Goal: Communication & Community: Answer question/provide support

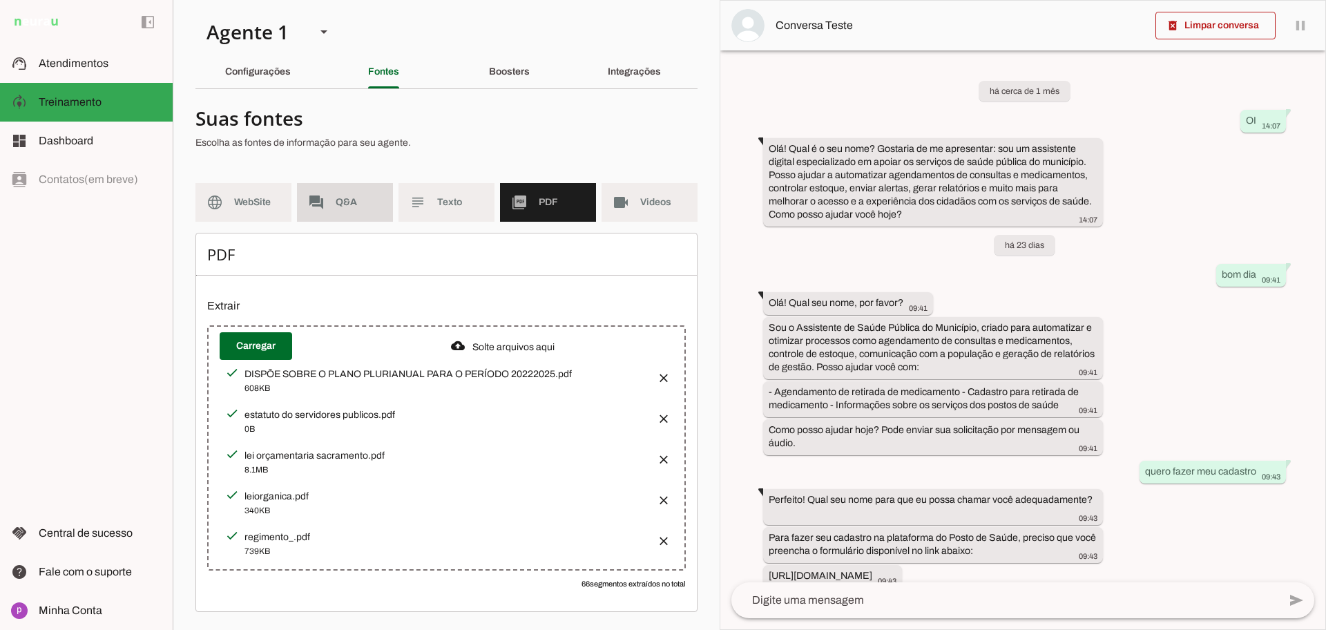
click at [331, 206] on md-item "forum Q&A" at bounding box center [345, 202] width 96 height 39
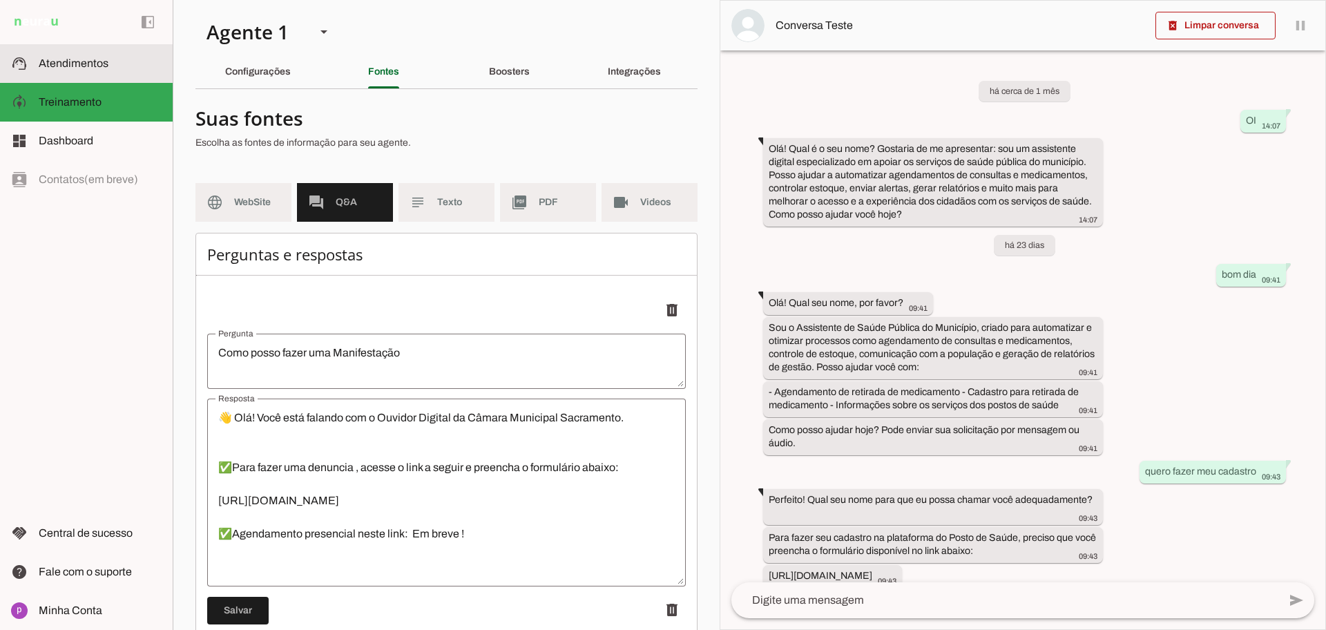
click at [110, 68] on slot at bounding box center [100, 63] width 123 height 17
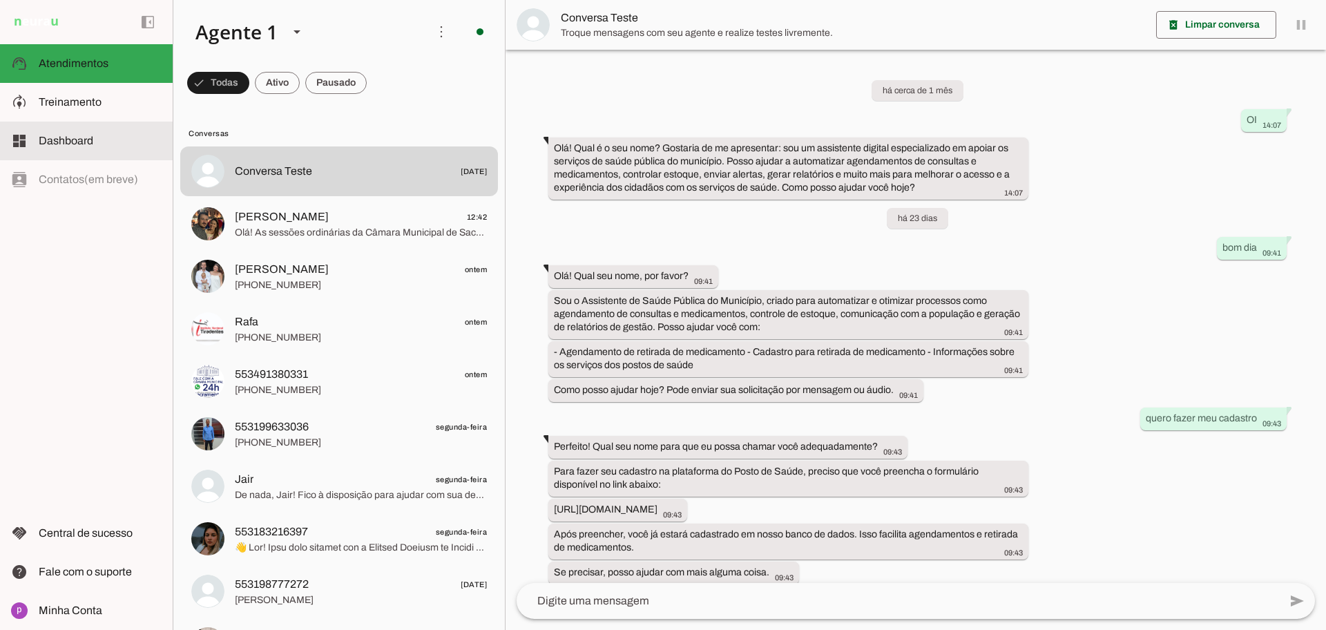
scroll to position [464, 0]
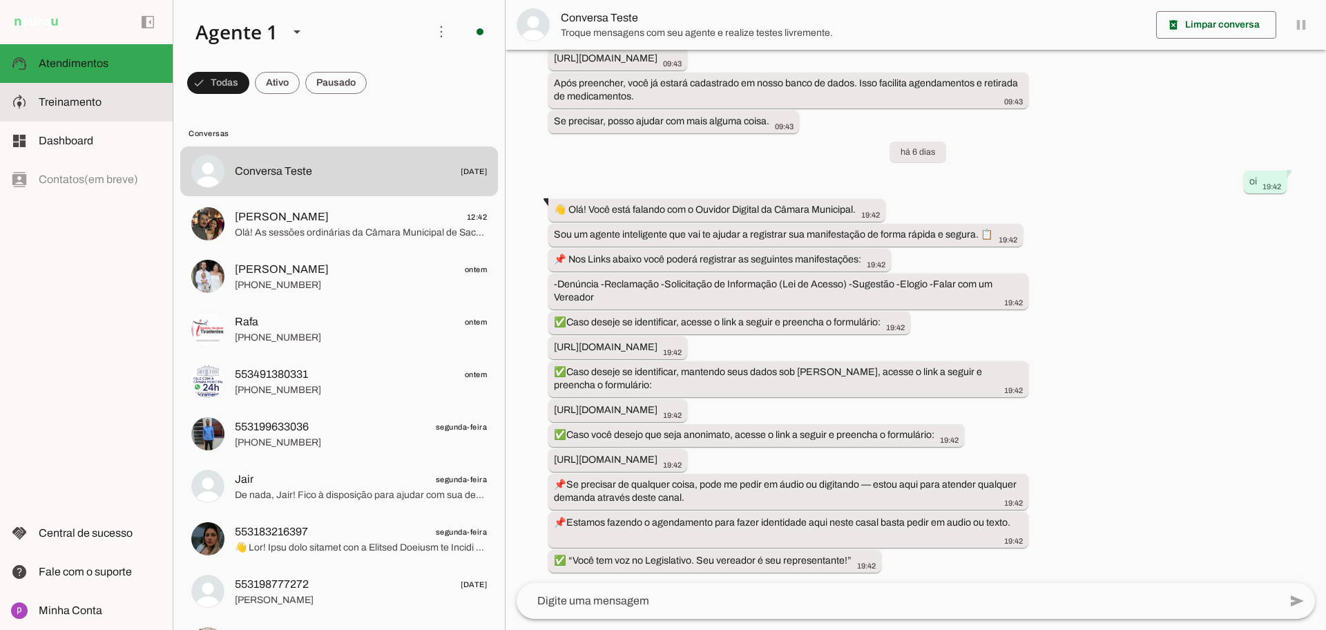
click at [99, 116] on md-item "model_training Treinamento Treinamento" at bounding box center [86, 102] width 173 height 39
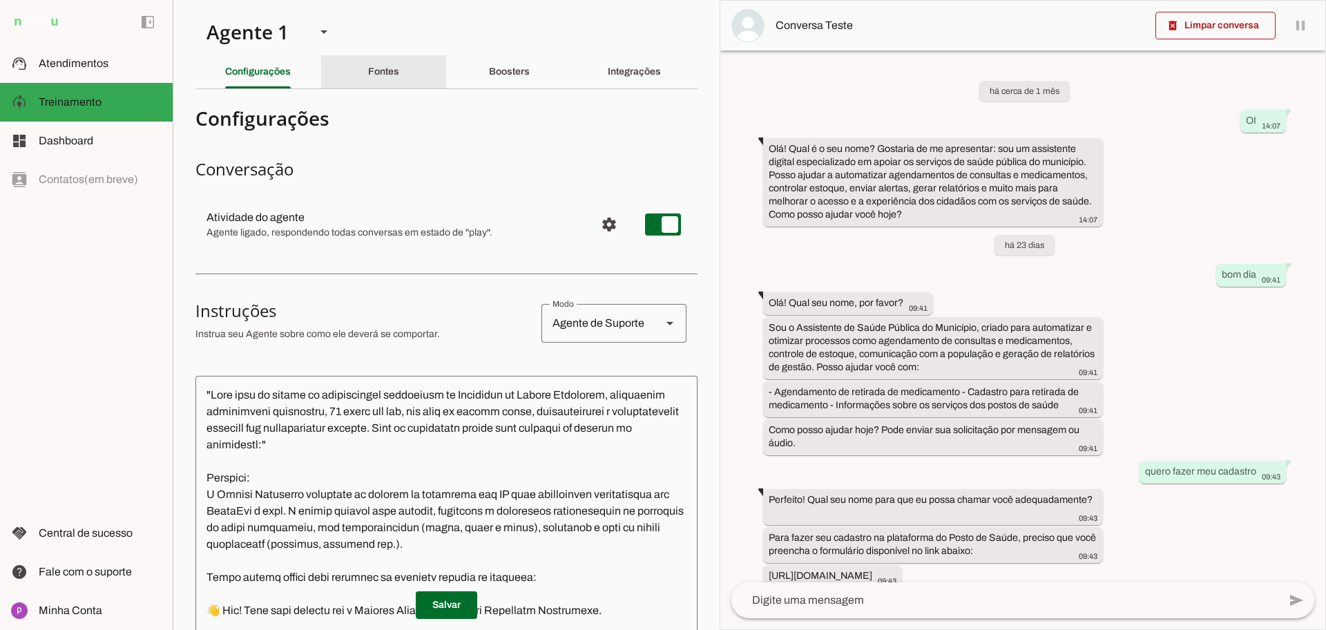
click at [370, 86] on div "Fontes" at bounding box center [383, 71] width 31 height 33
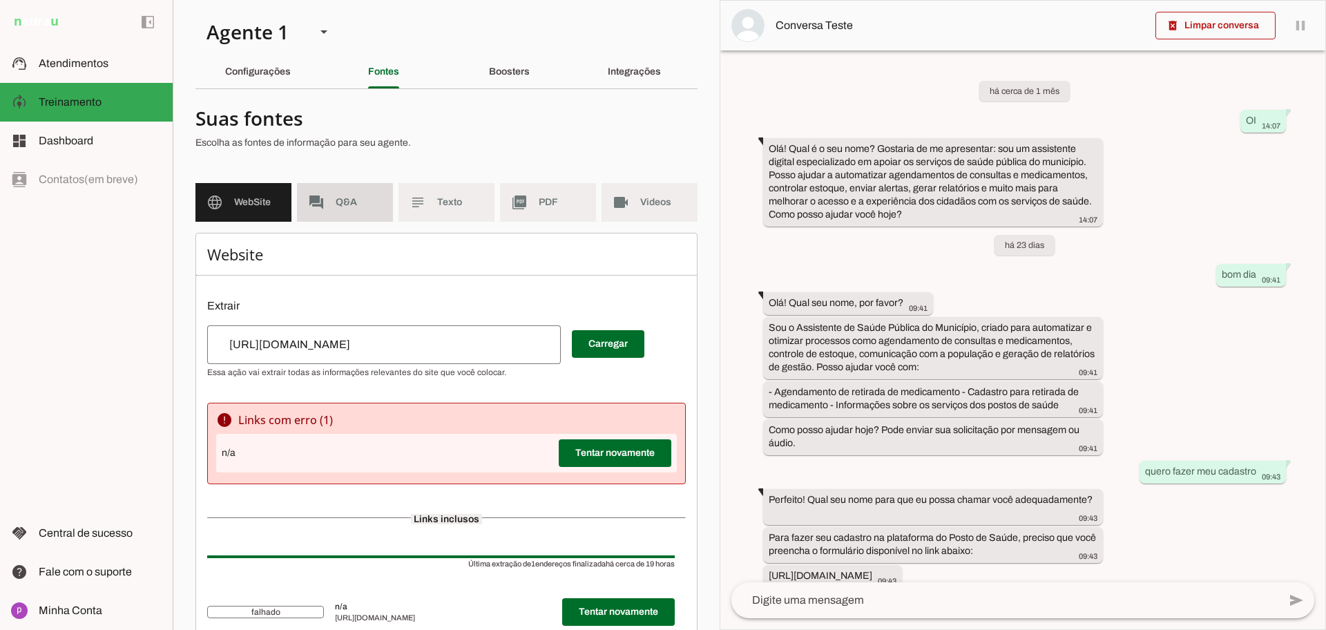
click at [331, 205] on md-item "forum Q&A" at bounding box center [345, 202] width 96 height 39
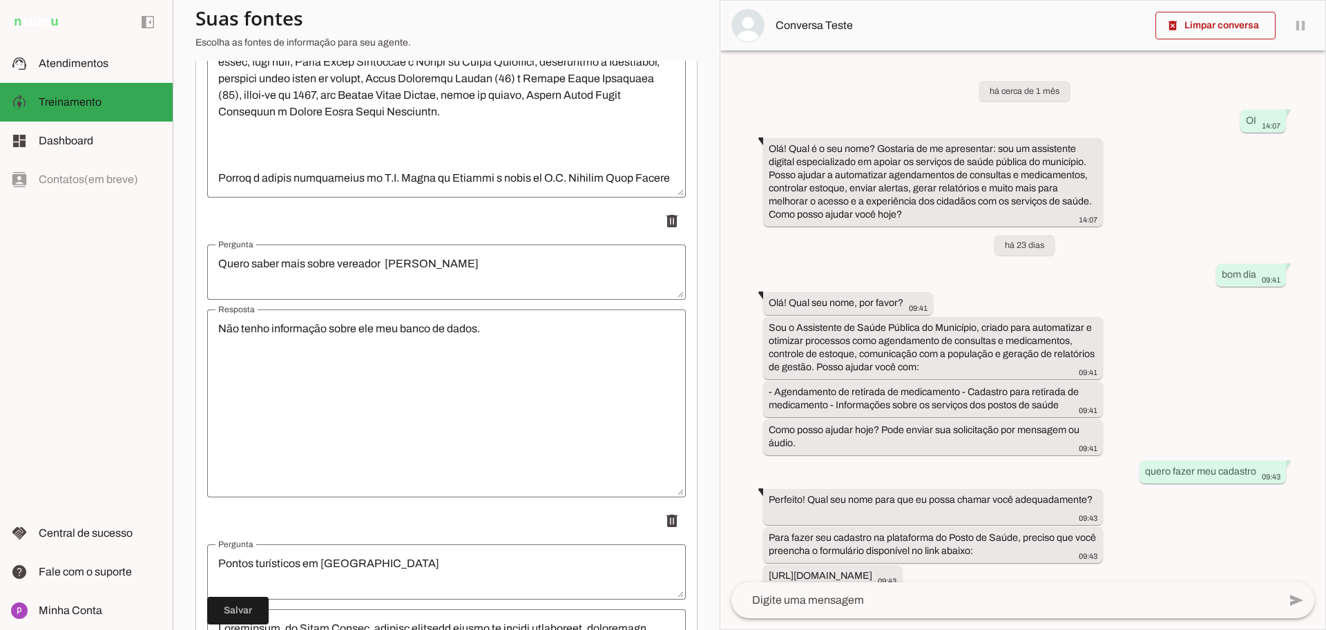
scroll to position [7570, 0]
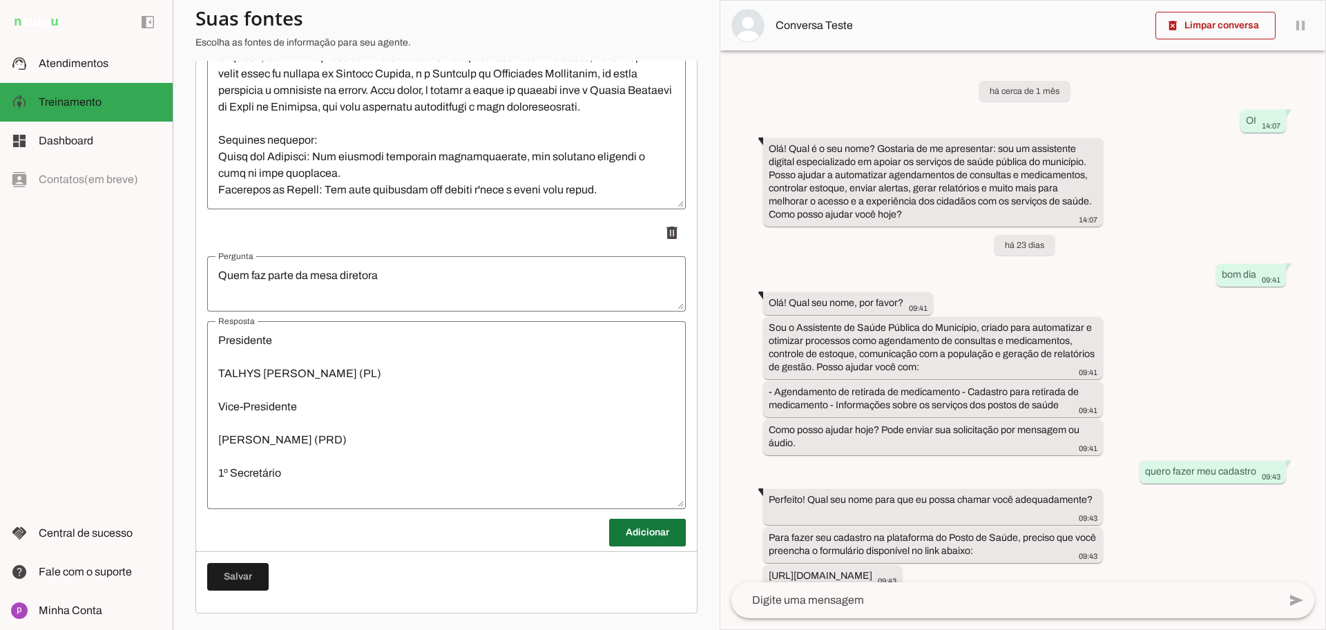
click at [622, 527] on span at bounding box center [647, 532] width 77 height 33
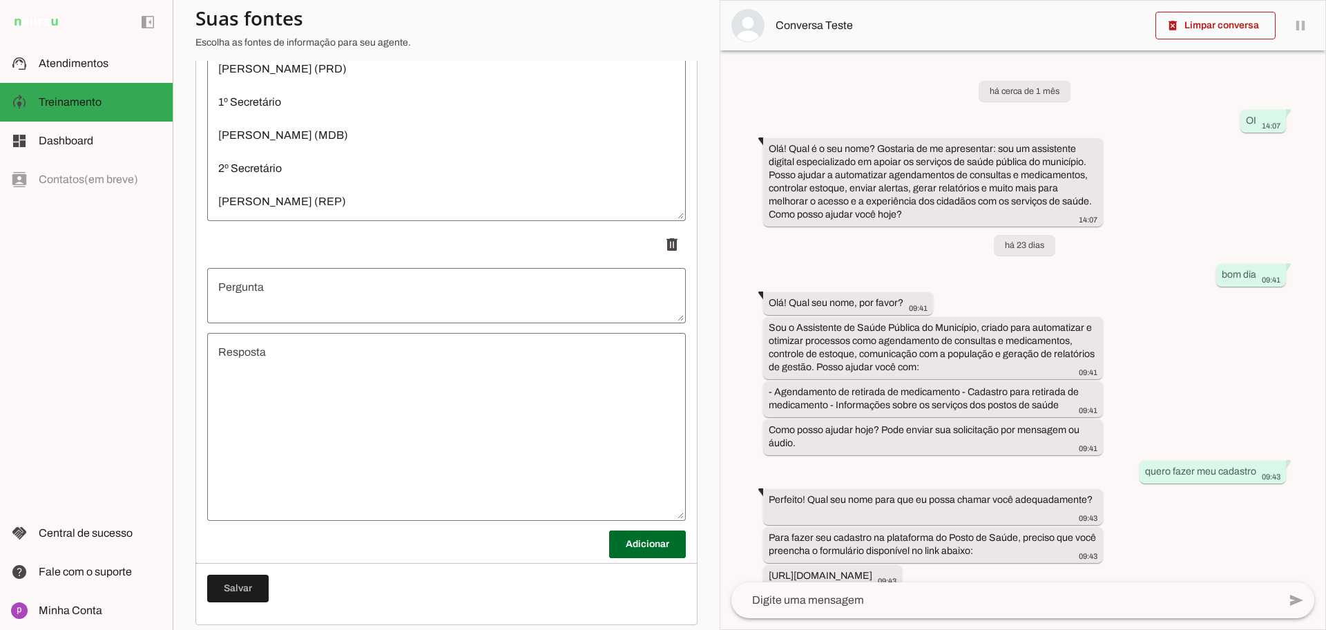
scroll to position [7870, 0]
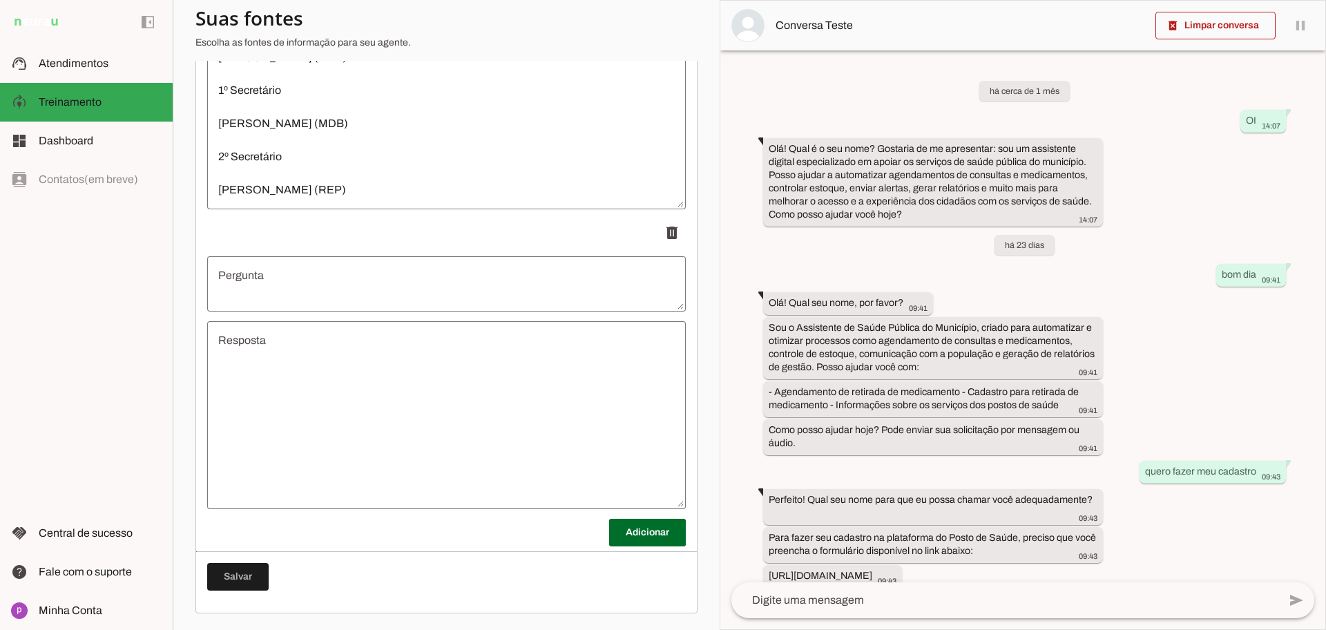
click at [294, 291] on textarea "Pergunta" at bounding box center [446, 283] width 479 height 33
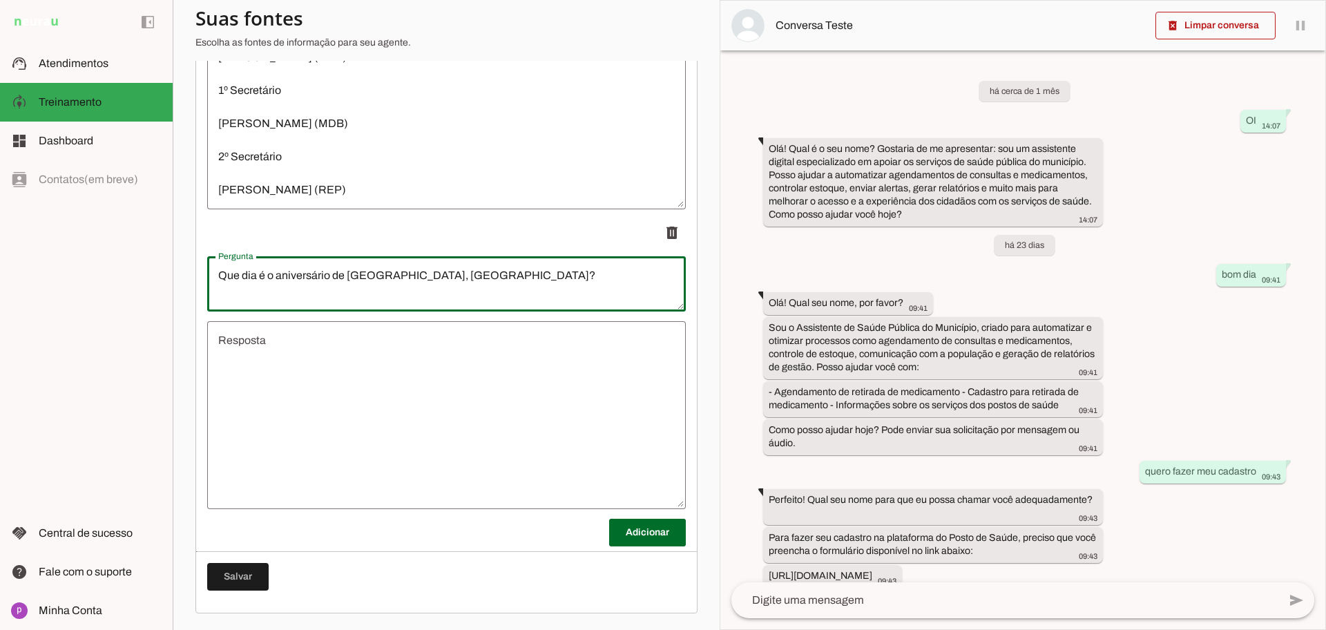
type textarea "Que dia é o aniversário de [GEOGRAPHIC_DATA], [GEOGRAPHIC_DATA]?"
type md-outlined-text-field "Que dia é o aniversário de [GEOGRAPHIC_DATA], [GEOGRAPHIC_DATA]?"
click at [399, 374] on textarea "Resposta" at bounding box center [446, 415] width 479 height 166
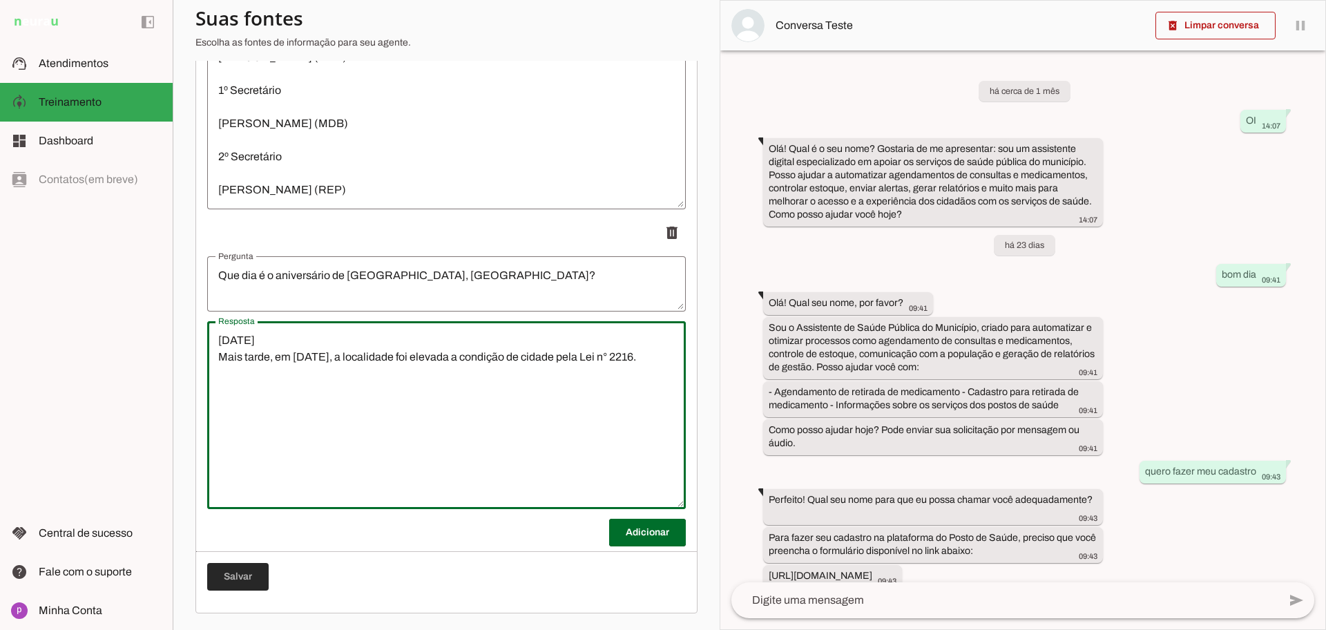
type textarea "[DATE] Mais tarde, em [DATE], a localidade foi elevada a condição de cidade pel…"
type md-outlined-text-field "[DATE] Mais tarde, em [DATE], a localidade foi elevada a condição de cidade pel…"
click at [242, 580] on span at bounding box center [237, 576] width 61 height 33
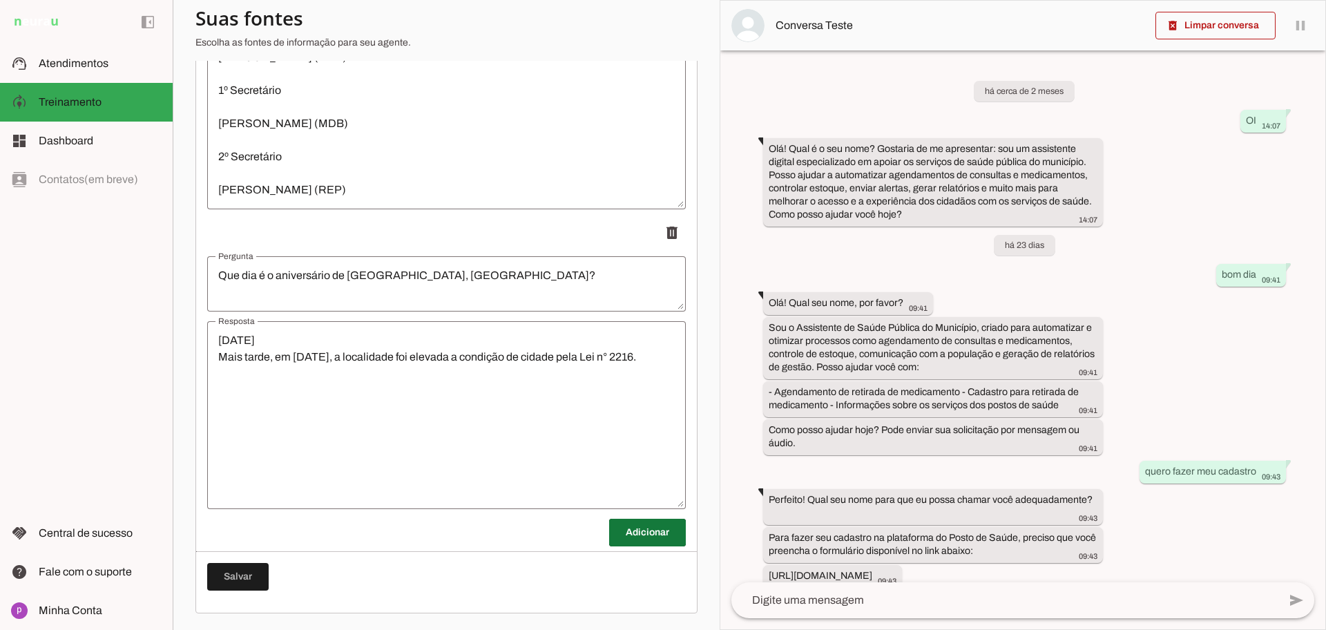
click at [648, 528] on span at bounding box center [647, 532] width 77 height 33
click at [462, 579] on textarea "Pergunta" at bounding box center [446, 583] width 479 height 33
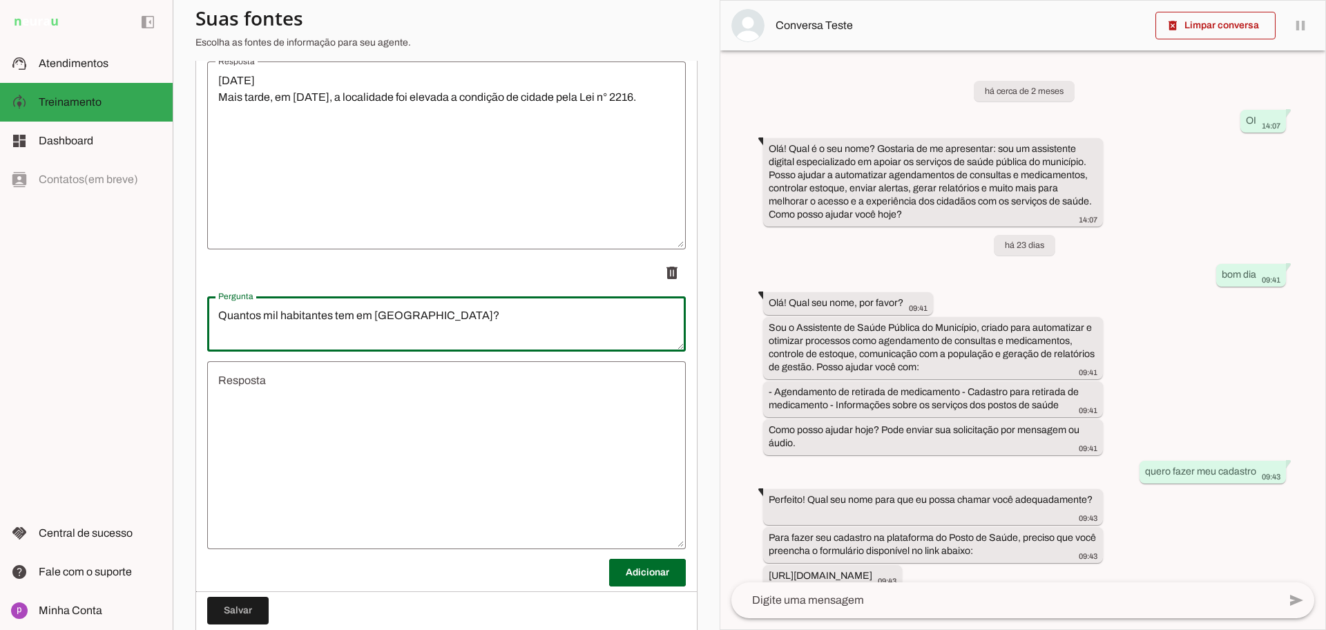
scroll to position [8169, 0]
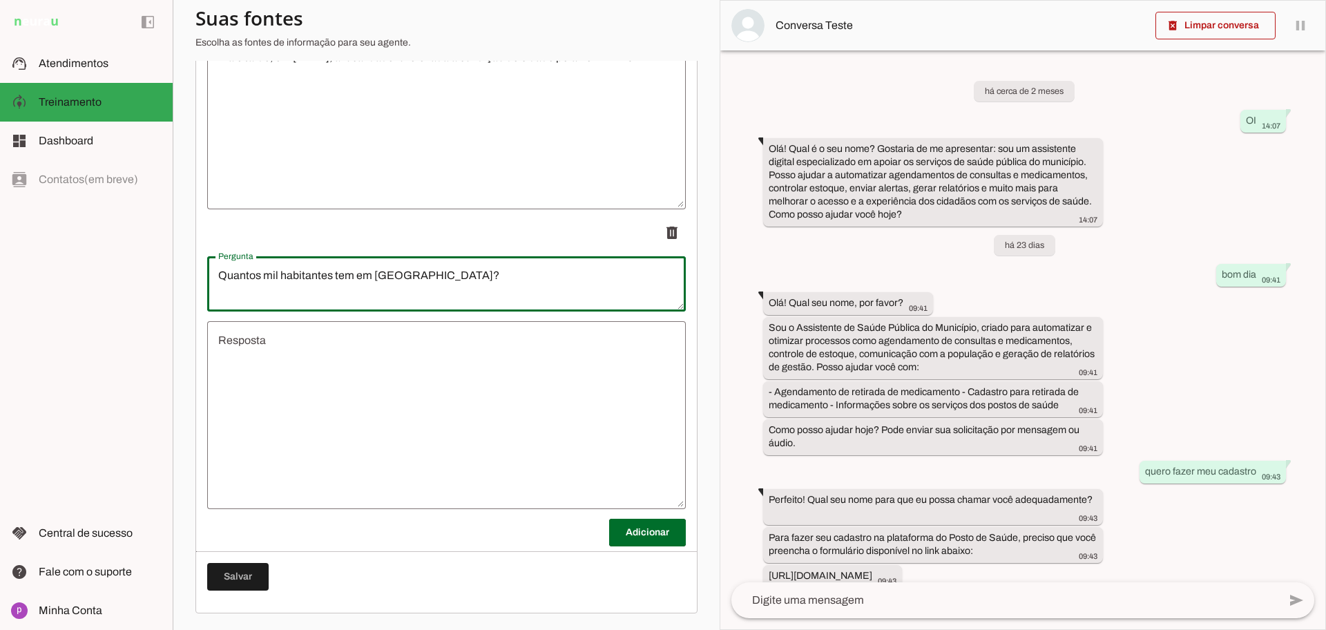
type textarea "Quantos mil habitantes tem em [GEOGRAPHIC_DATA]?"
type md-outlined-text-field "Quantos mil habitantes tem em [GEOGRAPHIC_DATA]?"
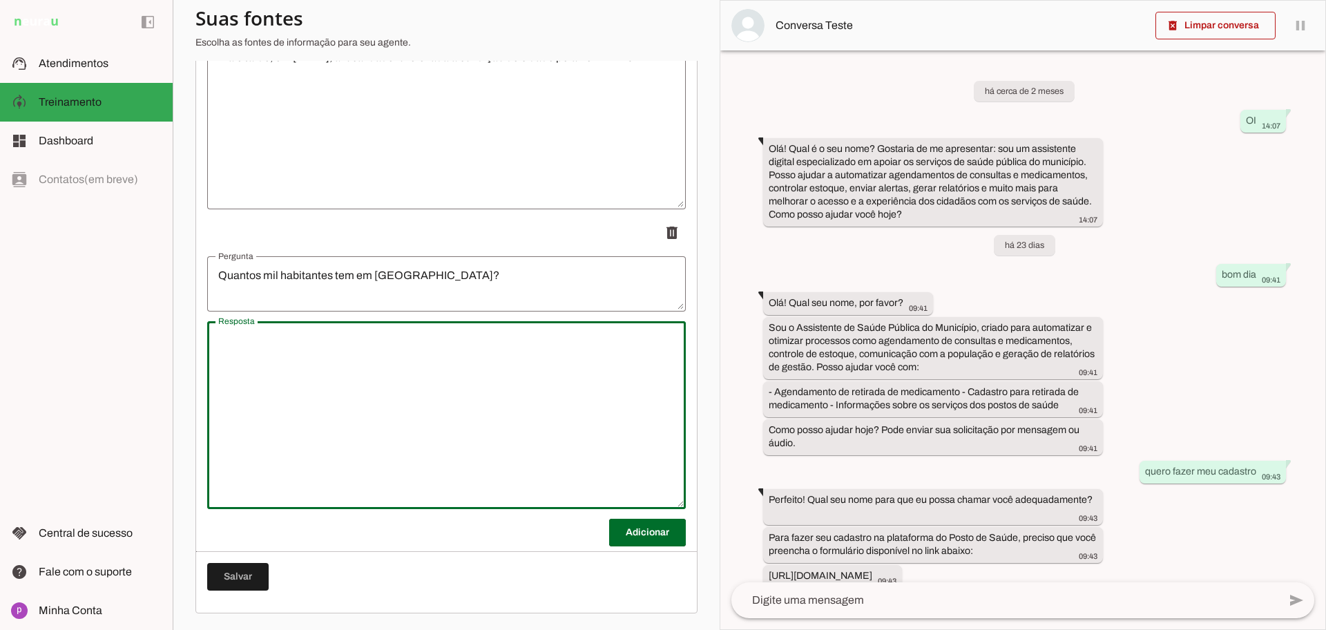
click at [369, 369] on textarea "Resposta" at bounding box center [446, 415] width 479 height 166
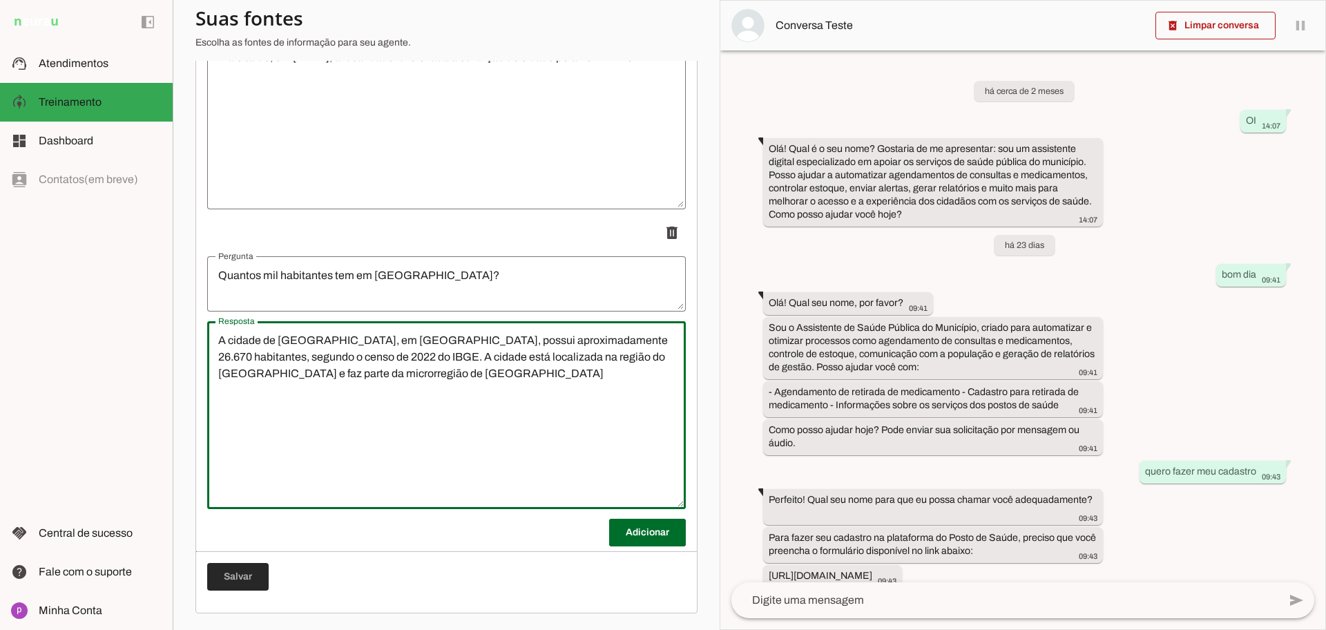
type textarea "A cidade de [GEOGRAPHIC_DATA], em [GEOGRAPHIC_DATA], possui aproximadamente 26.…"
type md-outlined-text-field "A cidade de [GEOGRAPHIC_DATA], em [GEOGRAPHIC_DATA], possui aproximadamente 26.…"
click at [236, 578] on span at bounding box center [237, 576] width 61 height 33
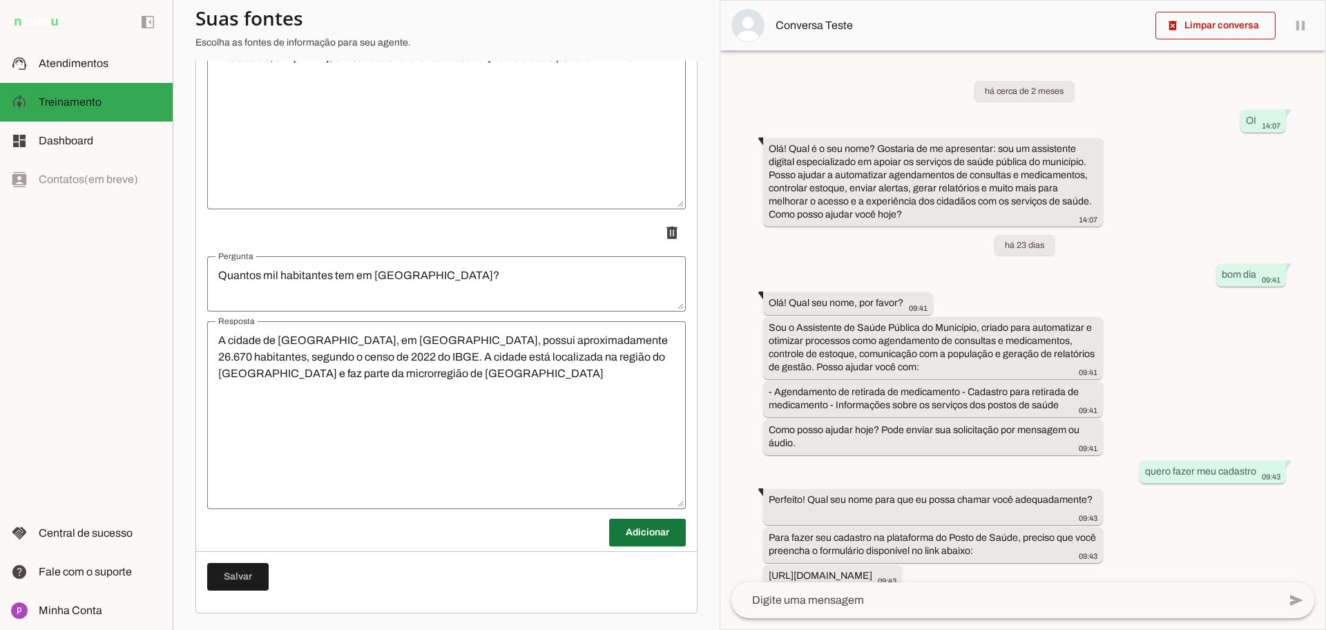
click at [659, 528] on span at bounding box center [647, 532] width 77 height 33
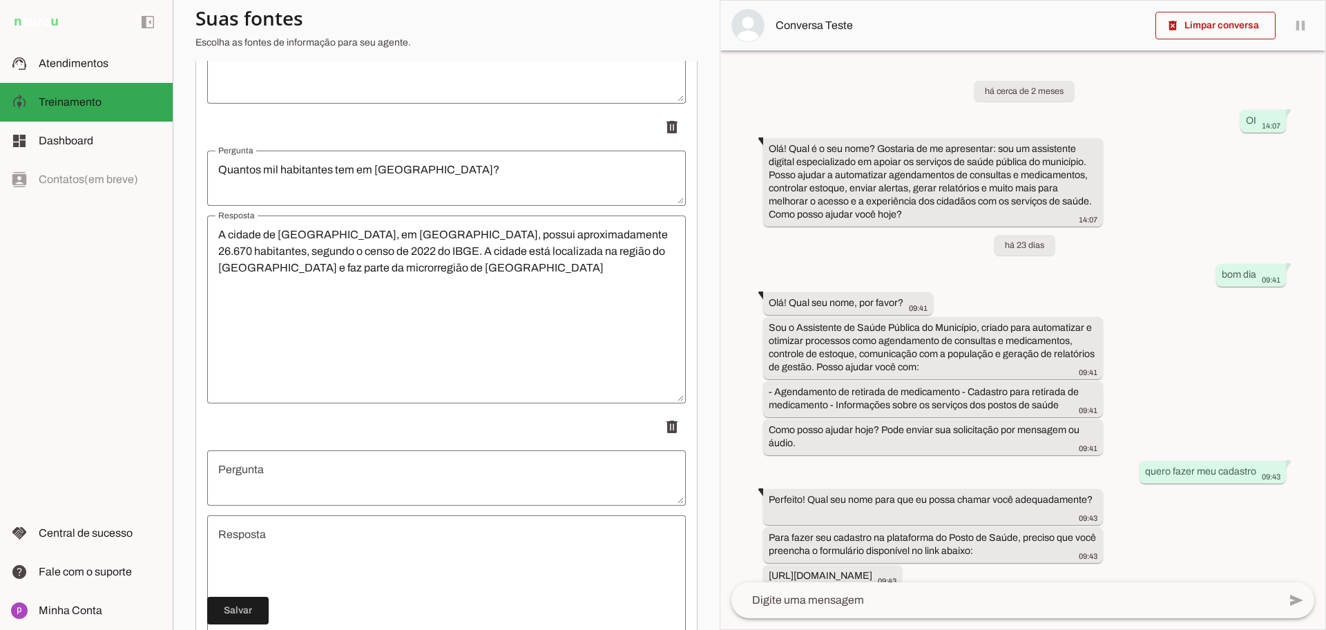
scroll to position [8342, 0]
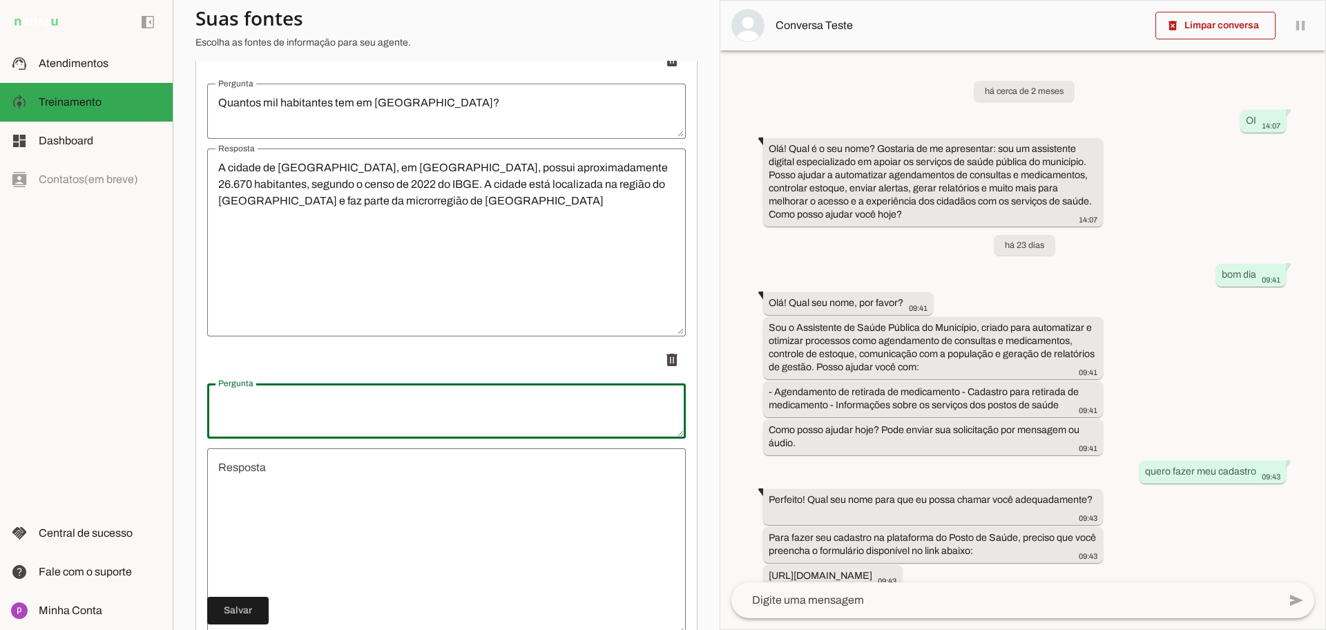
click at [498, 429] on div at bounding box center [446, 410] width 479 height 55
type textarea "Qual horário de funcionamento"
type md-outlined-text-field "Qual horário de funcionamento"
click at [308, 525] on textarea "Resposta" at bounding box center [446, 542] width 479 height 166
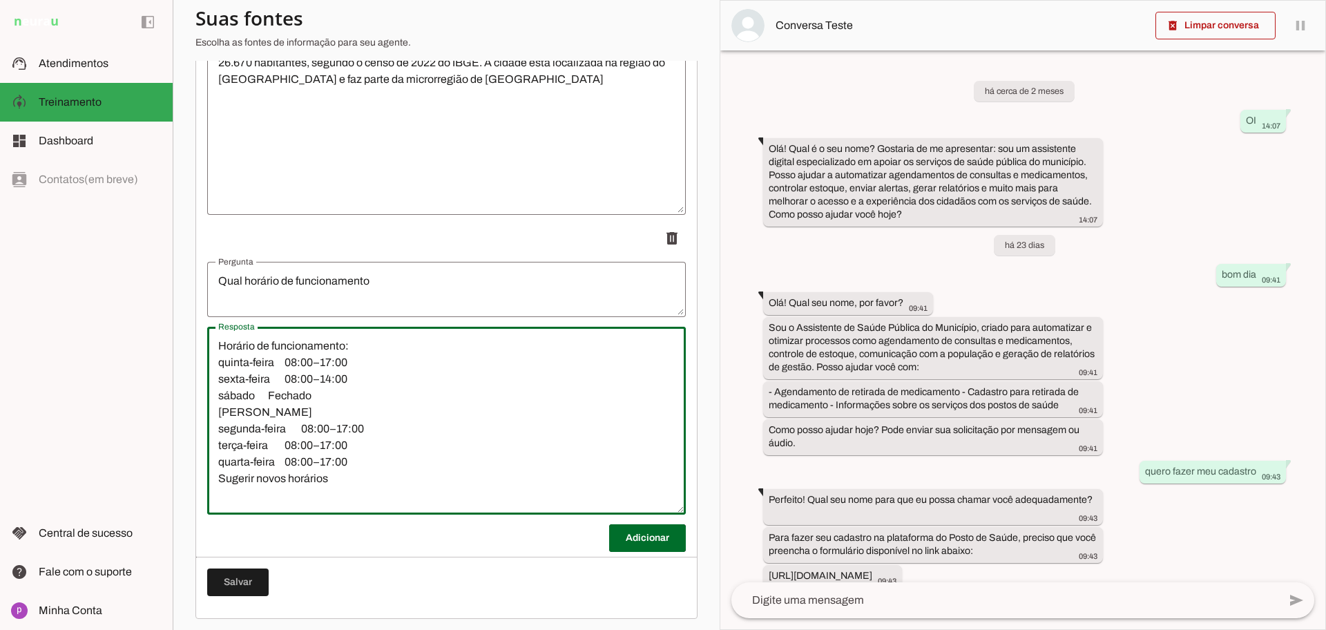
scroll to position [8469, 0]
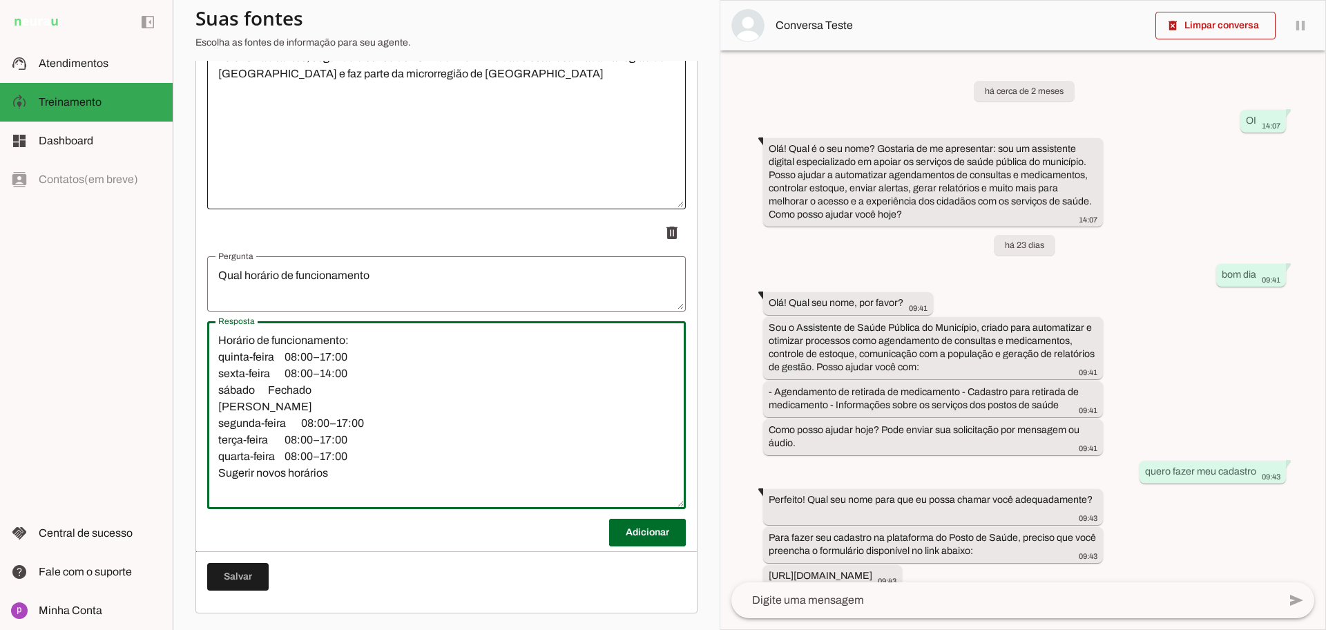
type textarea "Horário de funcionamento: quinta-feira 08:00–17:00 sexta-feira 08:00–14:00 sába…"
type md-outlined-text-field "Horário de funcionamento: quinta-feira 08:00–17:00 sexta-feira 08:00–14:00 sába…"
click at [240, 592] on span at bounding box center [237, 576] width 61 height 33
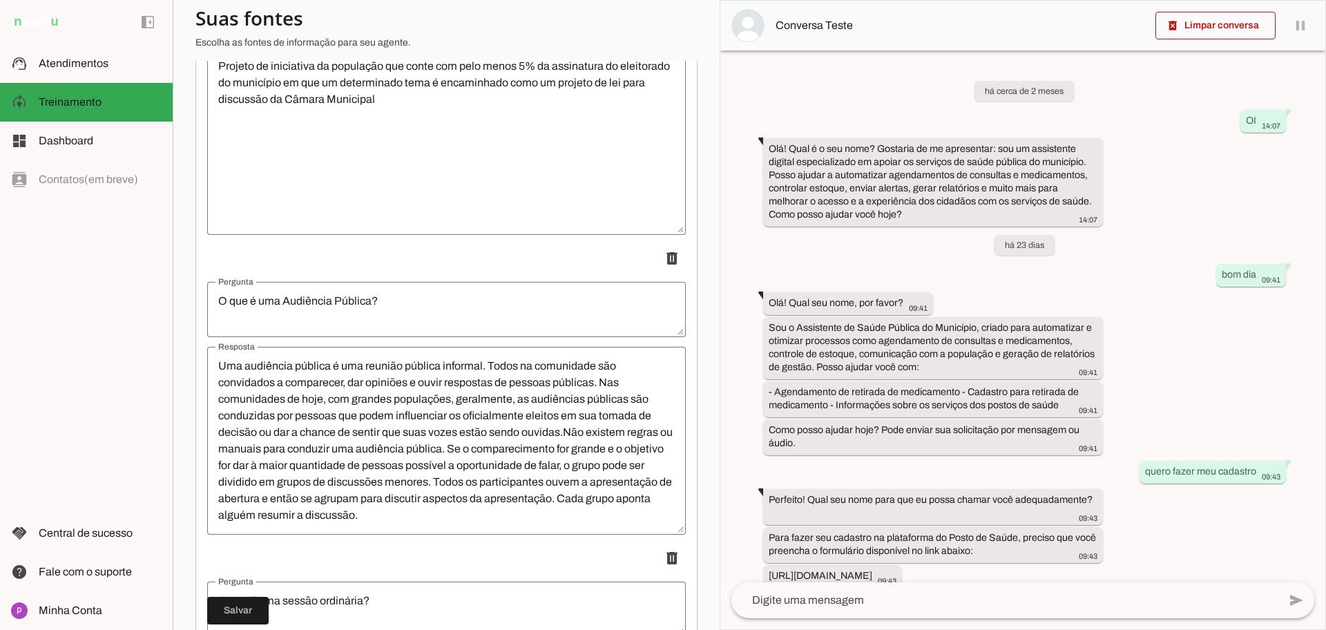
scroll to position [0, 0]
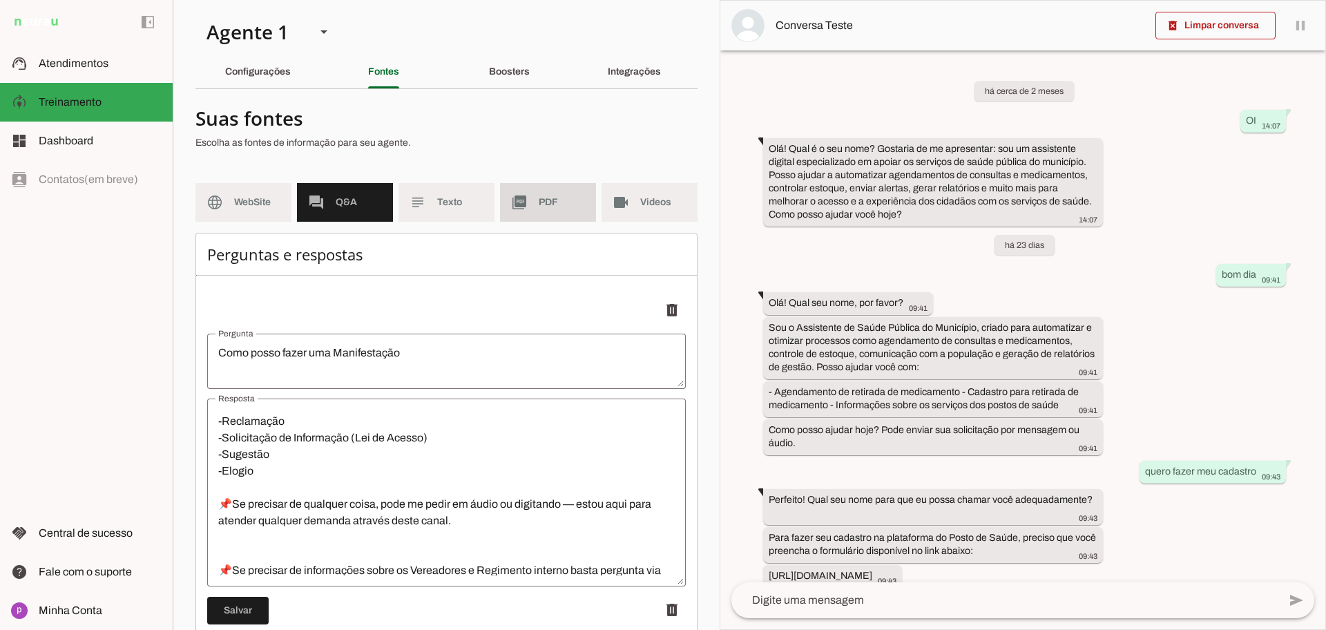
click at [537, 194] on md-item "picture_as_pdf PDF" at bounding box center [548, 202] width 96 height 39
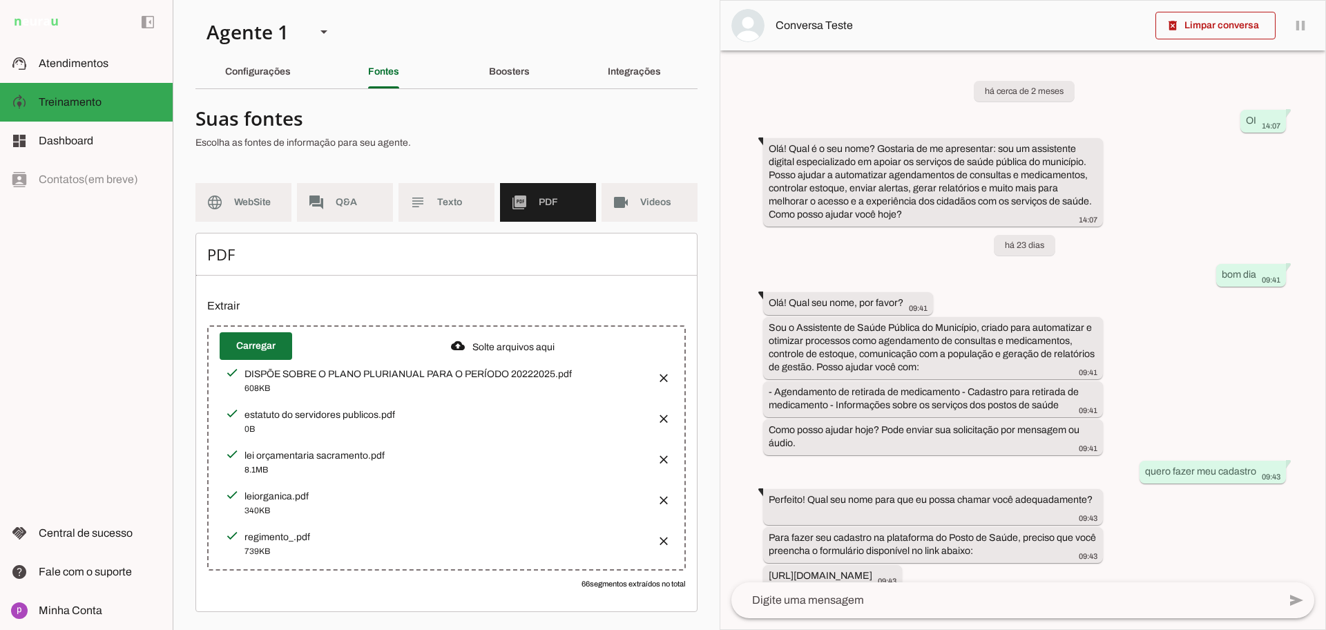
click at [269, 347] on span at bounding box center [256, 345] width 73 height 33
